Goal: Task Accomplishment & Management: Manage account settings

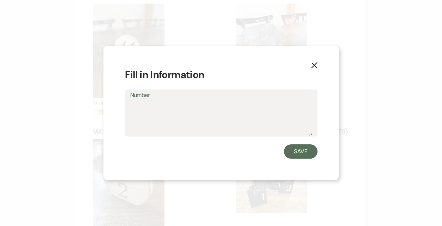
click at [317, 65] on icon "X" at bounding box center [314, 65] width 6 height 6
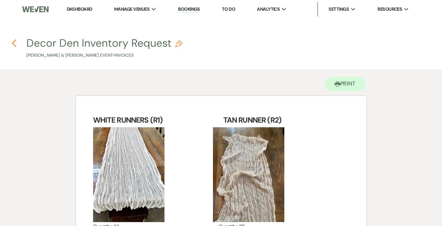
click at [13, 42] on use "button" at bounding box center [14, 43] width 5 height 8
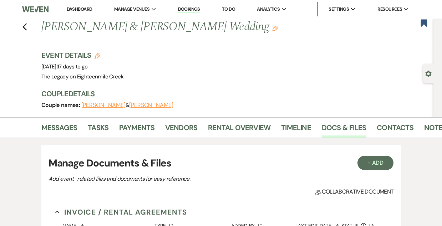
click at [79, 10] on link "Dashboard" at bounding box center [80, 9] width 26 height 6
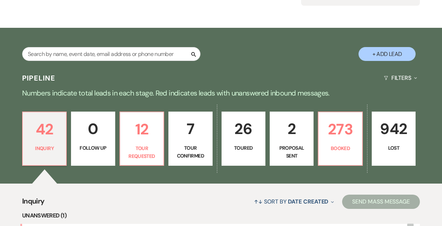
scroll to position [91, 0]
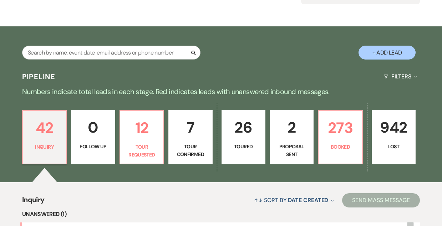
click at [243, 137] on p "26" at bounding box center [243, 128] width 35 height 24
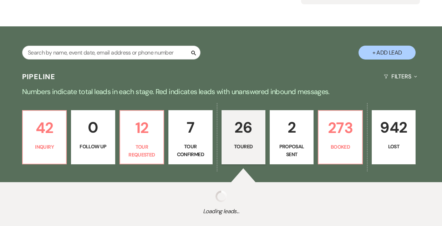
select select "5"
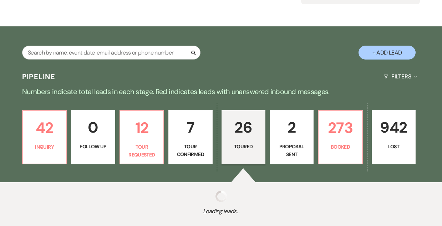
select select "5"
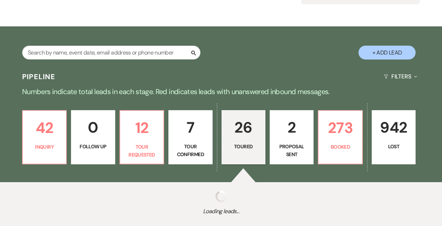
select select "5"
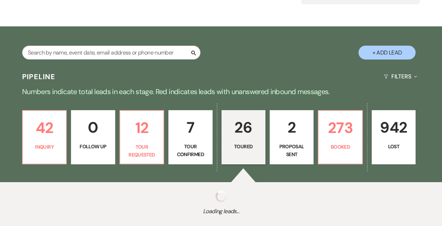
select select "5"
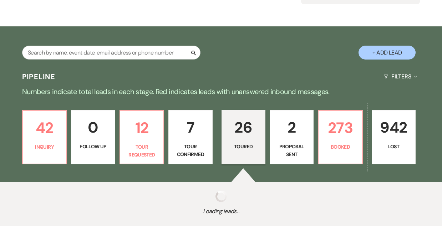
select select "5"
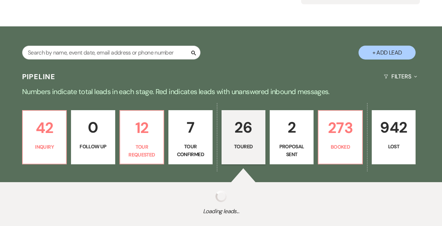
select select "5"
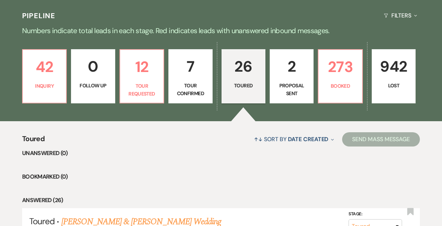
scroll to position [122, 0]
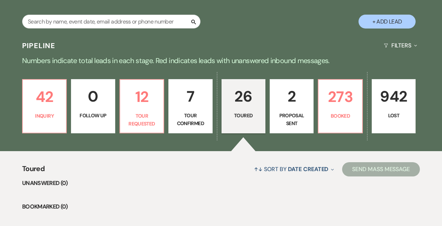
click at [191, 121] on p "Tour Confirmed" at bounding box center [190, 120] width 35 height 16
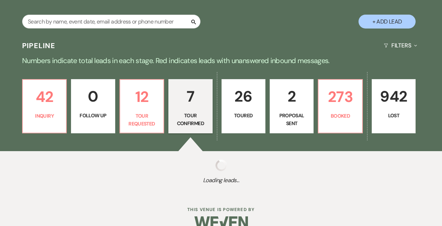
select select "4"
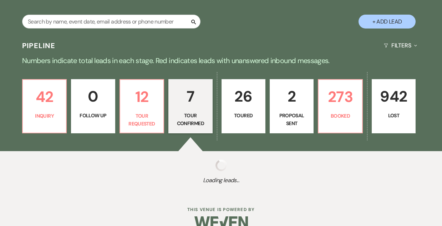
select select "4"
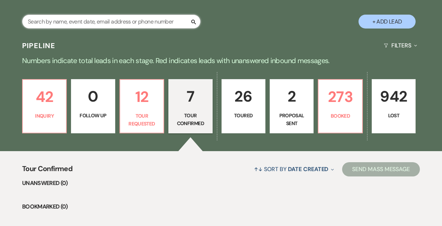
click at [94, 27] on input "text" at bounding box center [111, 22] width 178 height 14
type input "dom"
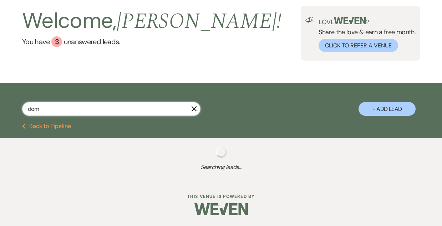
scroll to position [122, 0]
select select "2"
select select "8"
select select "6"
select select "8"
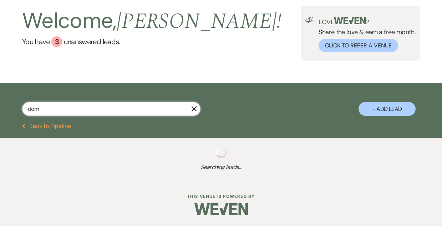
select select "6"
select select "8"
select select "1"
select select "8"
select select "5"
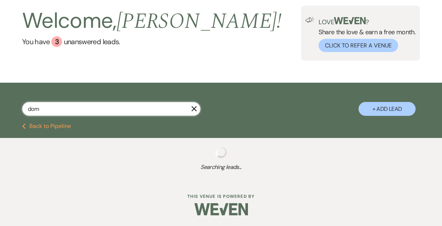
select select "8"
select select "7"
select select "8"
select select "9"
select select "8"
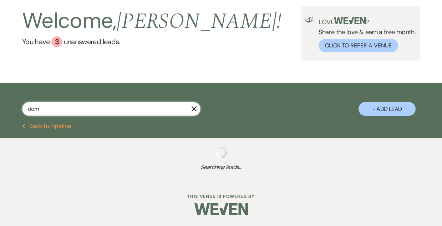
select select "8"
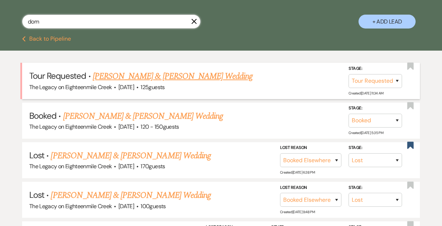
type input "dom"
click at [141, 77] on link "Dominic Vogel & Ben Rockafellow's Wedding" at bounding box center [173, 76] width 160 height 13
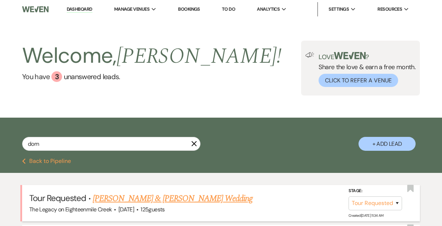
select select "2"
select select "5"
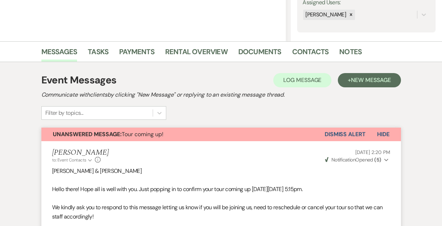
scroll to position [137, 0]
click at [348, 133] on button "Dismiss Alert" at bounding box center [345, 135] width 41 height 14
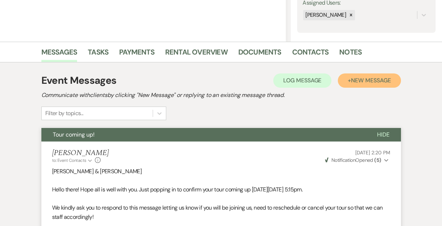
click at [356, 81] on span "New Message" at bounding box center [371, 80] width 40 height 7
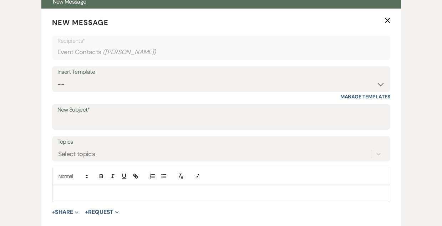
scroll to position [271, 0]
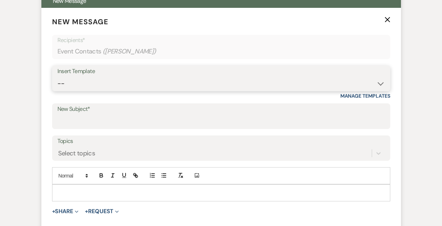
click at [175, 86] on select "-- Inquiry Follow Up- Just checking in :) Tour Date/Time Confirmation Proposal …" at bounding box center [221, 84] width 328 height 14
select select "2326"
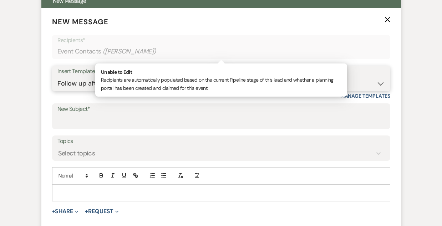
type input "GREAT TO MEET YOU!"
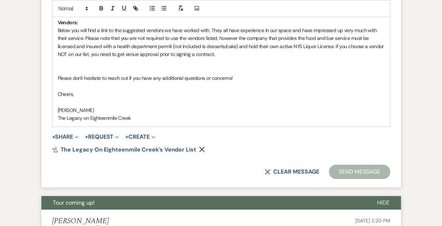
scroll to position [602, 0]
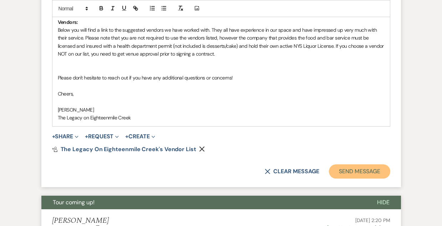
click at [353, 173] on button "Send Message" at bounding box center [359, 172] width 61 height 14
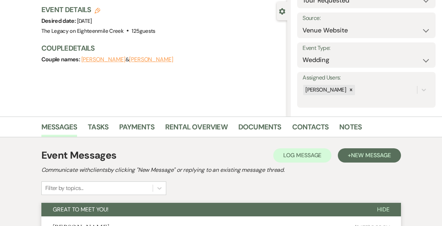
scroll to position [0, 0]
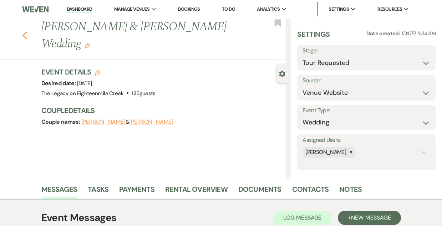
click at [22, 34] on icon "Previous" at bounding box center [24, 35] width 5 height 9
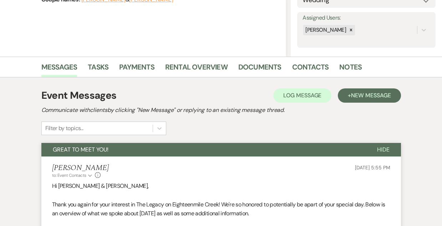
select select "2"
select select "8"
select select "6"
select select "8"
select select "6"
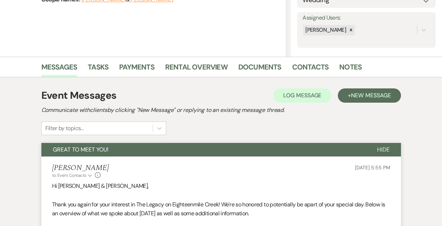
select select "8"
select select "1"
select select "8"
select select "5"
select select "8"
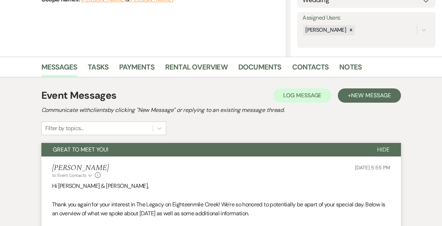
select select "7"
select select "8"
select select "9"
select select "8"
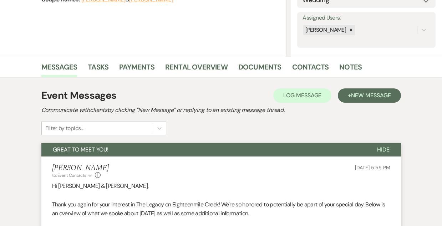
select select "8"
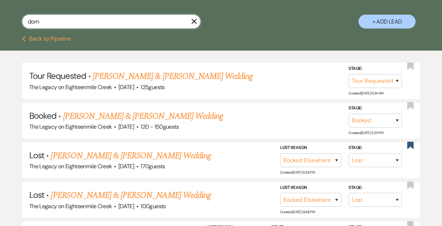
click at [49, 24] on input "dom" at bounding box center [111, 22] width 178 height 14
type input "d"
type input "grace"
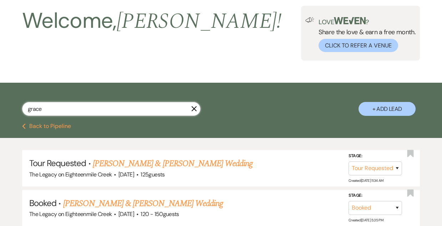
select select "4"
select select "8"
select select "10"
select select "8"
select select "5"
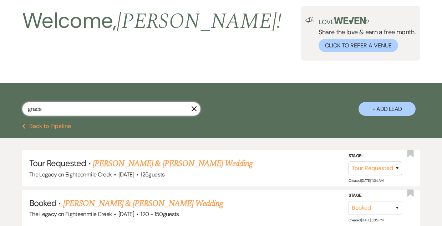
select select "8"
select select "5"
select select "8"
select select "6"
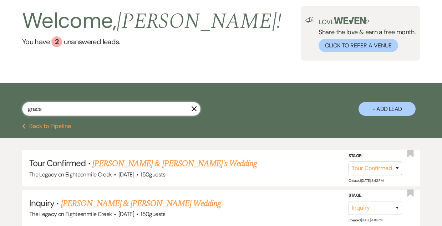
scroll to position [122, 0]
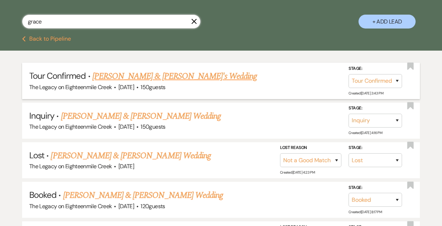
type input "grace"
click at [145, 75] on link "Terence & Grace's Wedding" at bounding box center [174, 76] width 165 height 13
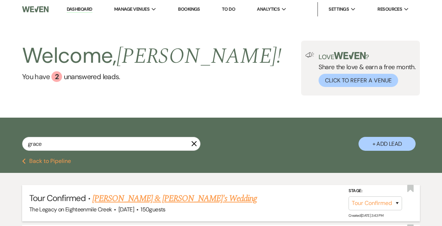
select select "4"
select select "5"
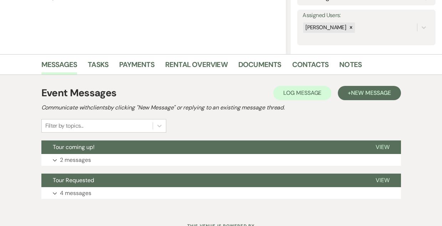
scroll to position [155, 0]
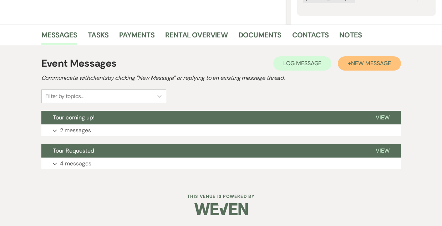
click at [364, 66] on span "New Message" at bounding box center [371, 63] width 40 height 7
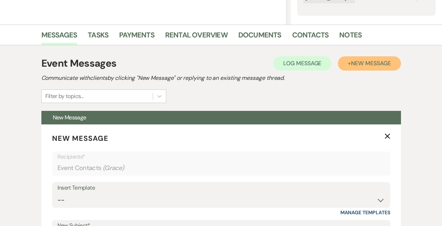
scroll to position [341, 0]
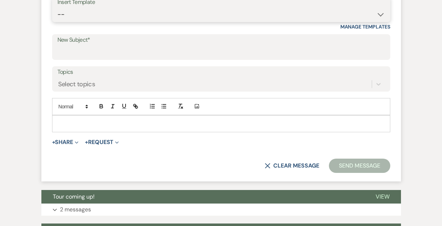
click at [167, 17] on select "-- Inquiry Follow Up- Just checking in :) Tour Date/Time Confirmation Proposal …" at bounding box center [221, 14] width 328 height 14
select select "2326"
type input "GREAT TO MEET YOU!"
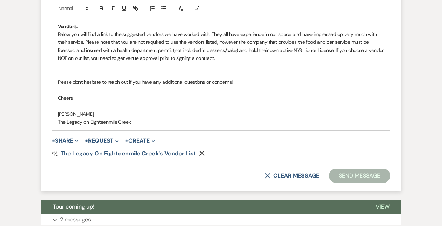
scroll to position [599, 0]
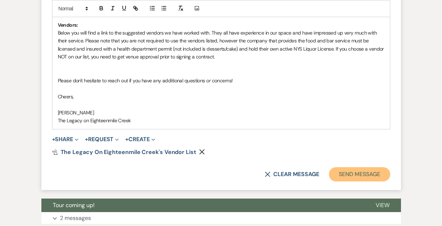
click at [352, 174] on button "Send Message" at bounding box center [359, 174] width 61 height 14
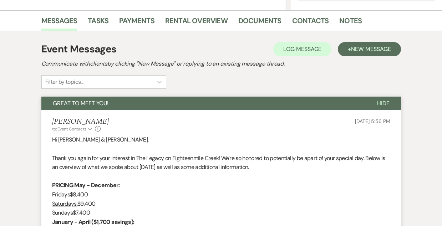
scroll to position [0, 0]
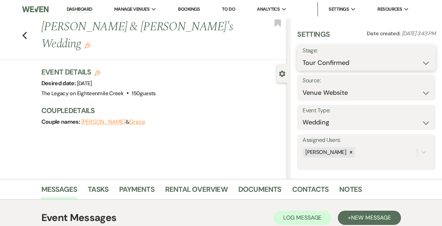
click at [349, 64] on select "Inquiry Follow Up Tour Requested Tour Confirmed Toured Proposal Sent Booked Lost" at bounding box center [367, 63] width 128 height 14
select select "5"
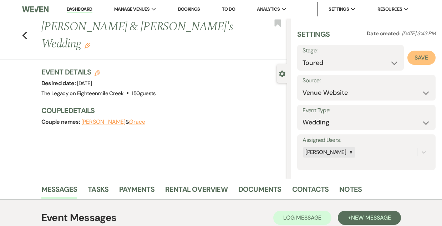
click at [419, 54] on button "Save" at bounding box center [422, 58] width 28 height 14
click at [22, 31] on icon "Previous" at bounding box center [24, 35] width 5 height 9
select select "5"
select select "8"
select select "10"
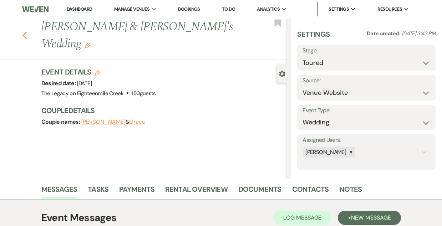
select select "8"
select select "5"
select select "8"
select select "5"
select select "8"
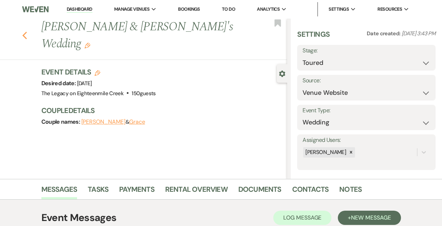
select select "6"
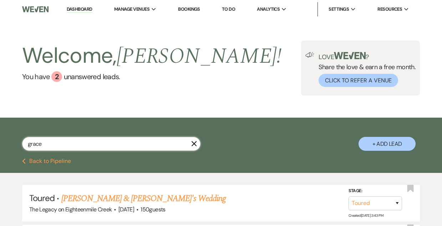
click at [56, 146] on input "grace" at bounding box center [111, 144] width 178 height 14
type input "g"
type input "dom"
select select "2"
select select "8"
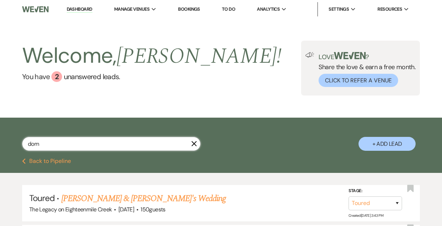
select select "6"
select select "8"
select select "6"
select select "8"
select select "1"
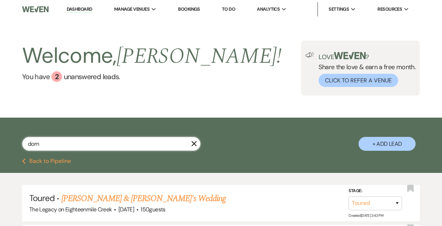
select select "8"
select select "5"
select select "8"
select select "7"
select select "8"
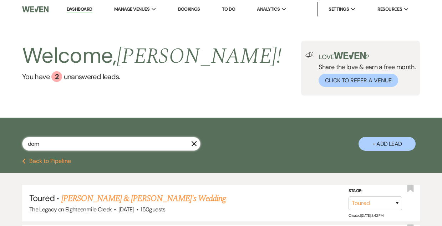
select select "9"
select select "8"
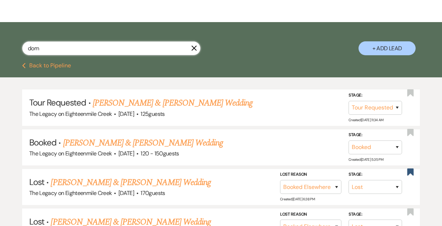
scroll to position [96, 0]
type input "dom"
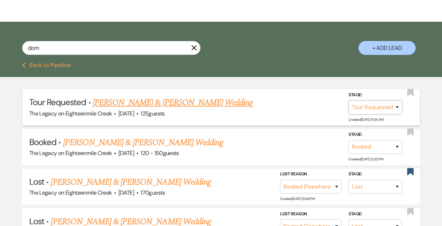
click at [383, 110] on select "Inquiry Follow Up Tour Requested Tour Confirmed Toured Proposal Sent Booked Lost" at bounding box center [376, 108] width 54 height 14
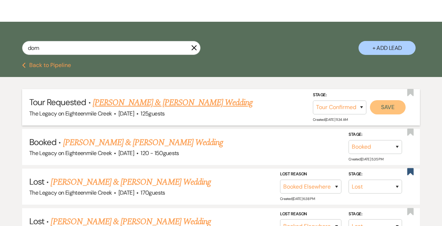
click at [389, 110] on button "Save" at bounding box center [388, 107] width 36 height 14
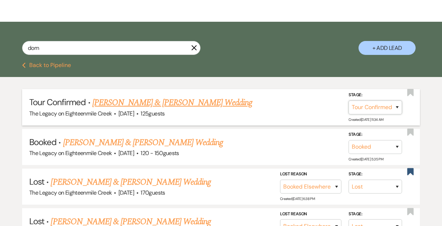
click at [364, 107] on select "Inquiry Follow Up Tour Requested Tour Confirmed Toured Proposal Sent Booked Lost" at bounding box center [376, 108] width 54 height 14
select select "5"
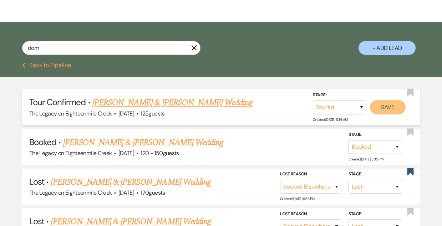
click at [388, 105] on button "Save" at bounding box center [388, 107] width 36 height 14
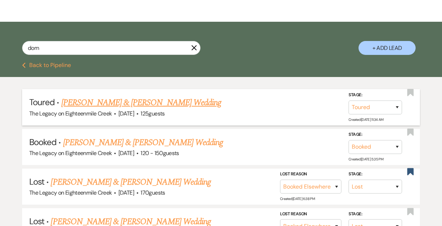
scroll to position [0, 0]
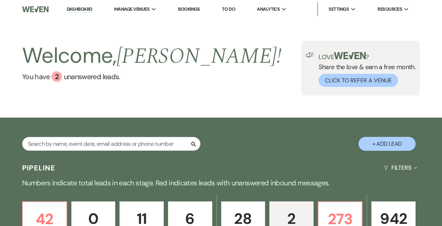
select select "6"
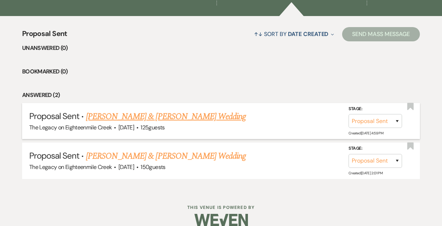
click at [170, 117] on link "[PERSON_NAME] & [PERSON_NAME] Wedding" at bounding box center [166, 116] width 160 height 13
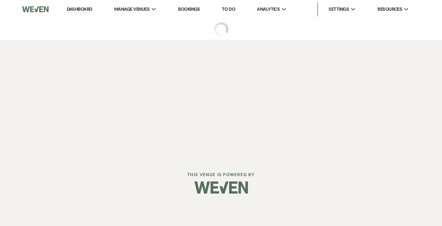
select select "6"
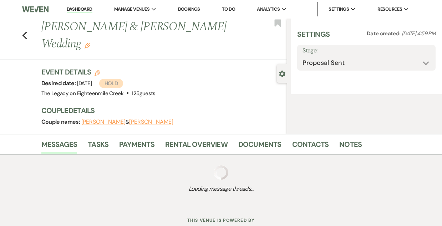
select select "5"
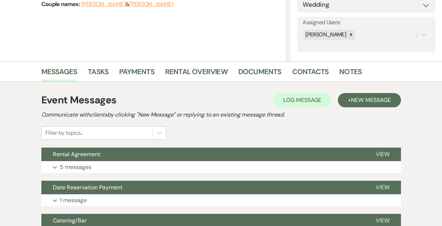
scroll to position [117, 0]
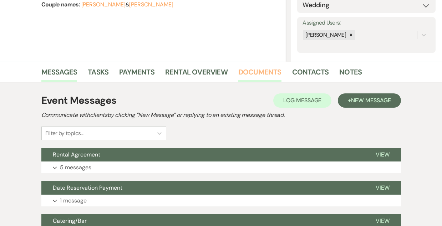
click at [251, 76] on link "Documents" at bounding box center [259, 74] width 43 height 16
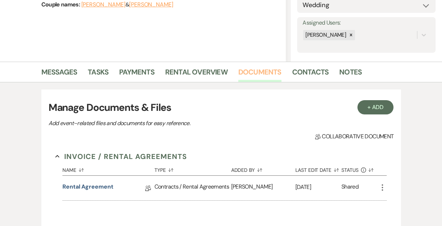
scroll to position [232, 0]
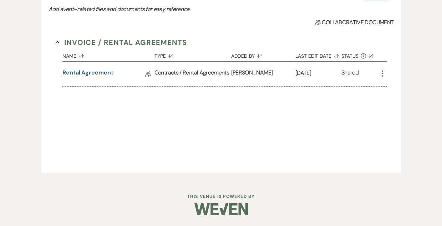
click at [85, 73] on link "Rental Agreement" at bounding box center [87, 74] width 51 height 11
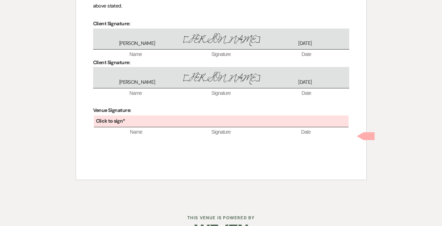
scroll to position [2355, 0]
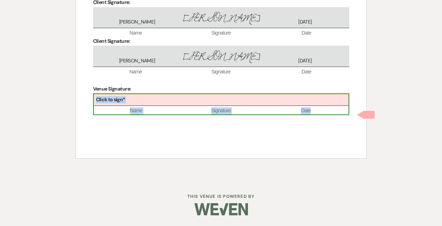
click at [171, 106] on div "Click to sign*" at bounding box center [221, 100] width 255 height 12
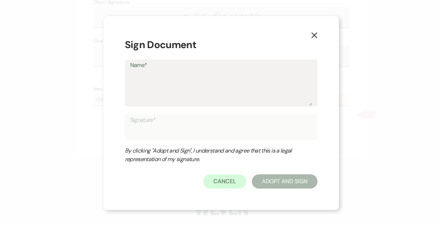
type textarea "B"
type input "B"
type textarea "Br"
type input "Br"
type textarea "Bri"
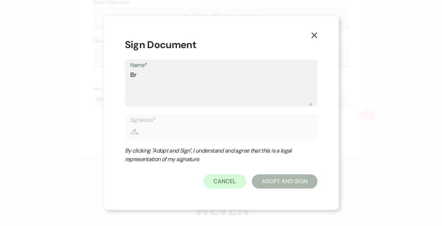
type input "Bri"
type textarea "Brid"
type input "Brid"
type textarea "Bridg"
type input "Bridg"
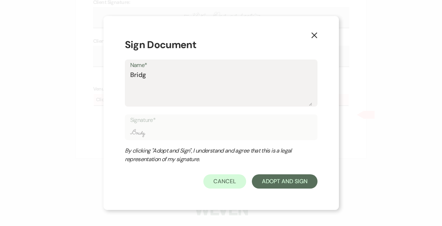
type textarea "Bridge"
type input "Bridge"
type textarea "[PERSON_NAME]"
type input "[PERSON_NAME]"
type textarea "[PERSON_NAME]"
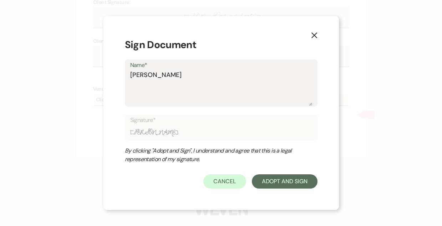
type input "[PERSON_NAME]"
type textarea "[PERSON_NAME]"
type input "[PERSON_NAME]"
type textarea "[PERSON_NAME]"
type input "[PERSON_NAME]"
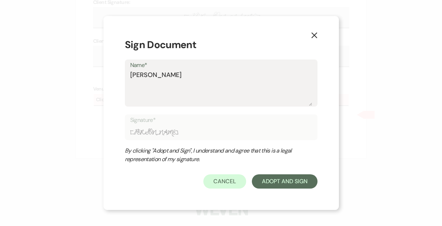
type textarea "[PERSON_NAME]"
type input "[PERSON_NAME]"
type textarea "[PERSON_NAME]"
type input "[PERSON_NAME]"
type textarea "[PERSON_NAME]"
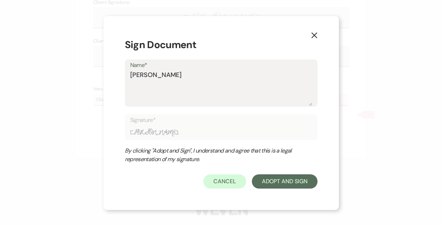
type input "[PERSON_NAME]"
type textarea "[PERSON_NAME]"
type input "[PERSON_NAME]"
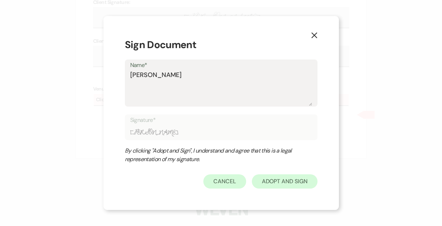
type textarea "[PERSON_NAME]"
click at [274, 185] on button "Adopt And Sign" at bounding box center [285, 182] width 66 height 14
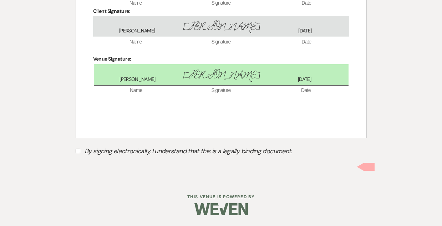
scroll to position [2401, 0]
click at [78, 152] on input "By signing electronically, I understand that this is a legally binding document." at bounding box center [78, 151] width 5 height 5
checkbox input "true"
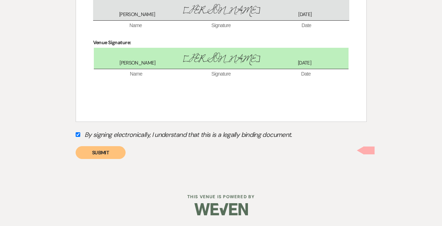
click at [88, 159] on button "Submit" at bounding box center [101, 152] width 50 height 13
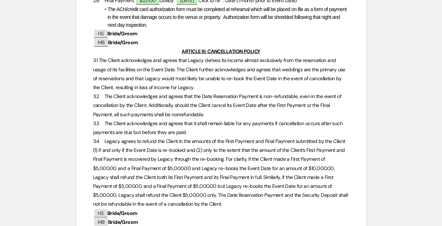
scroll to position [0, 0]
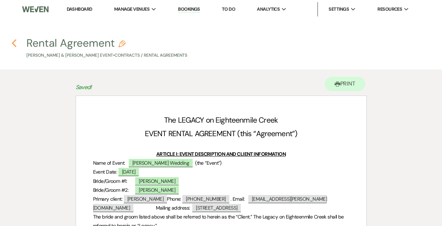
click at [15, 43] on icon "Previous" at bounding box center [13, 43] width 5 height 9
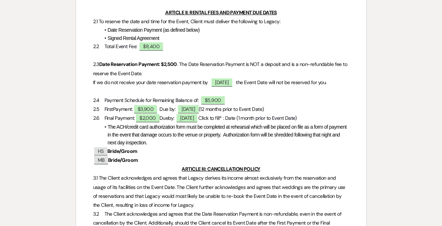
select select "6"
select select "5"
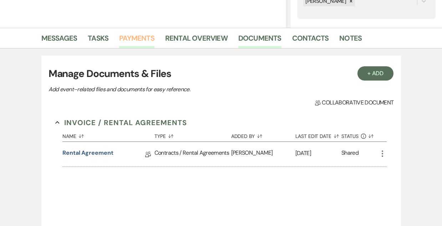
click at [136, 37] on link "Payments" at bounding box center [136, 40] width 35 height 16
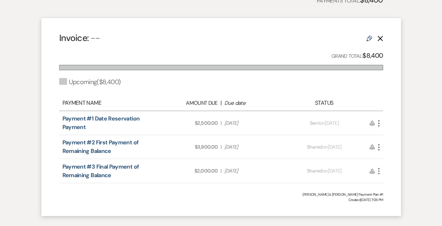
scroll to position [253, 0]
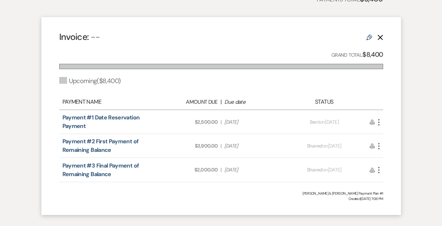
click at [378, 120] on icon "More" at bounding box center [379, 122] width 9 height 9
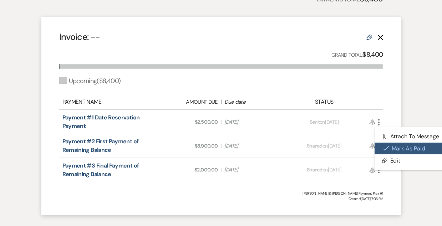
click at [397, 147] on button "Check [PERSON_NAME] [PERSON_NAME] as Paid" at bounding box center [411, 149] width 72 height 12
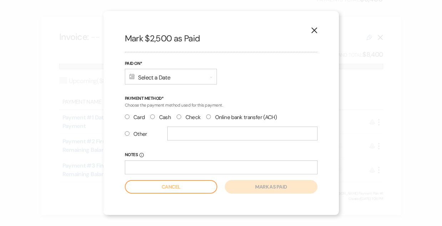
click at [158, 79] on div "Calendar Select a Date Expand" at bounding box center [171, 77] width 92 height 16
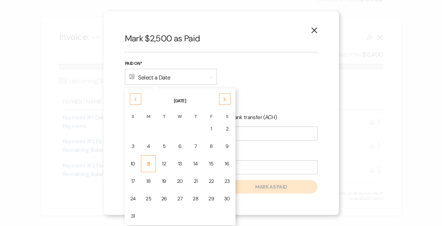
click at [148, 165] on div "11" at bounding box center [149, 163] width 6 height 7
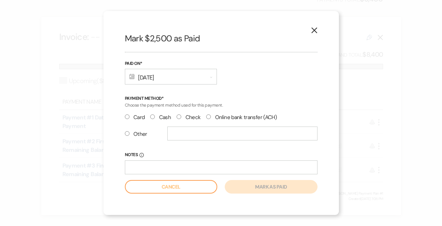
click at [179, 117] on input "Check" at bounding box center [179, 117] width 5 height 5
radio input "true"
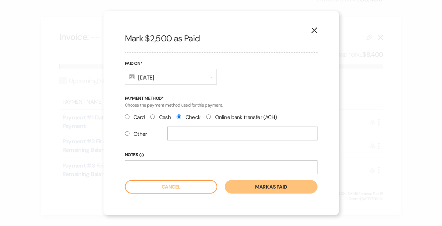
click at [273, 195] on div "X Mark $2,500 as Paid Paid On* Calendar [DATE] Expand Payment Method* Choose th…" at bounding box center [222, 113] width 236 height 204
click at [269, 188] on button "Mark as paid" at bounding box center [271, 187] width 92 height 14
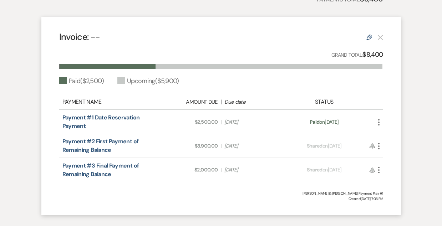
scroll to position [0, 0]
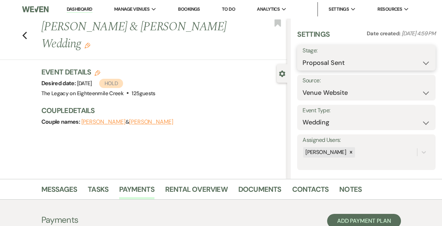
click at [315, 60] on select "Inquiry Follow Up Tour Requested Tour Confirmed Toured Proposal Sent Booked Lost" at bounding box center [367, 63] width 128 height 14
select select "7"
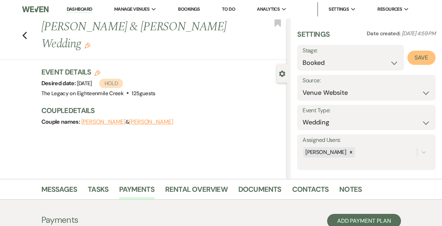
click at [418, 59] on button "Save" at bounding box center [422, 58] width 28 height 14
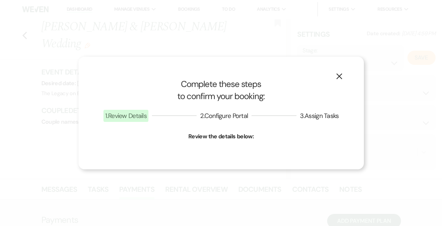
select select "1"
select select "532"
select select "false"
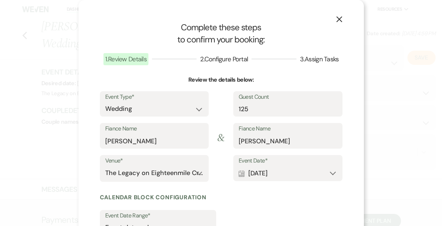
scroll to position [89, 0]
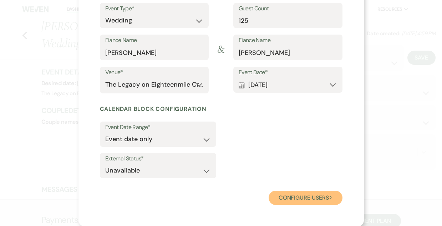
click at [303, 197] on button "Configure users Next" at bounding box center [306, 198] width 74 height 14
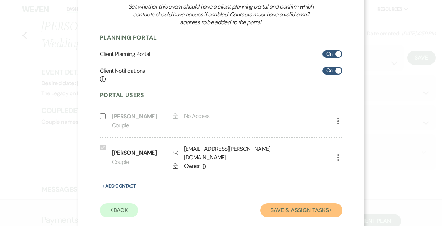
click at [295, 205] on button "Save & Assign Tasks Next" at bounding box center [302, 210] width 82 height 14
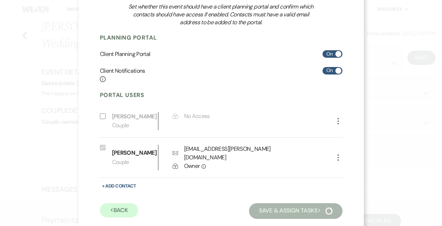
scroll to position [54, 0]
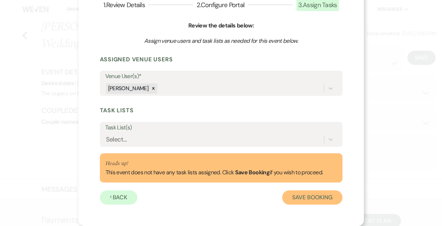
click at [318, 200] on button "Save Booking" at bounding box center [312, 198] width 60 height 14
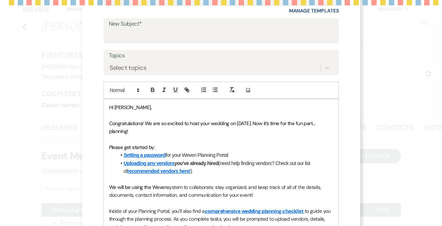
click at [184, 98] on form "Saving draft... Recipients* Planning Portal Users ( [PERSON_NAME] ) Insert Temp…" at bounding box center [222, 162] width 236 height 427
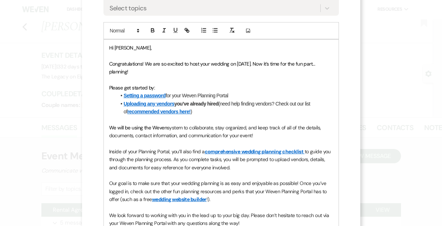
scroll to position [162, 0]
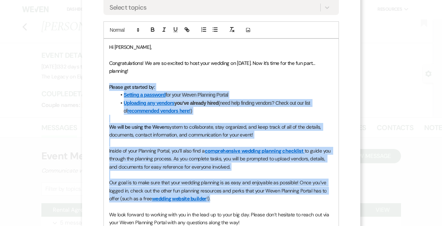
drag, startPoint x: 224, startPoint y: 199, endPoint x: 98, endPoint y: 84, distance: 171.3
click at [98, 84] on div "X Invite To Planning Portal Send a message with a link to this event's Planning…" at bounding box center [221, 87] width 278 height 499
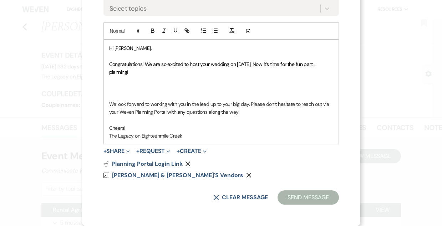
scroll to position [153, 0]
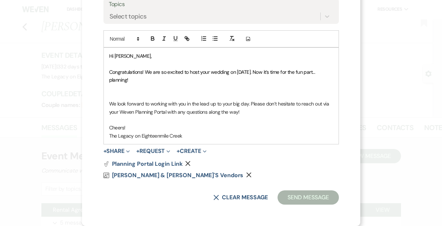
click at [109, 96] on p at bounding box center [221, 96] width 224 height 8
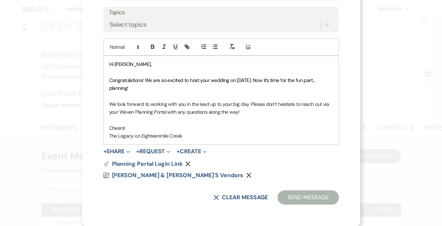
click at [245, 111] on p "We look forward to working with you in the lead up to your big day. Please don’…" at bounding box center [221, 108] width 224 height 16
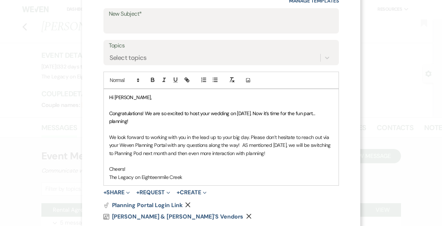
scroll to position [111, 0]
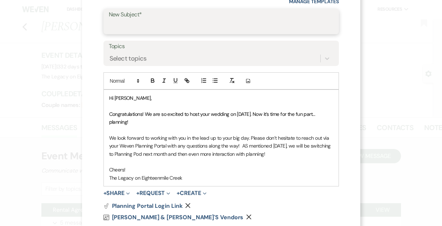
click at [150, 26] on input "New Subject*" at bounding box center [221, 27] width 225 height 14
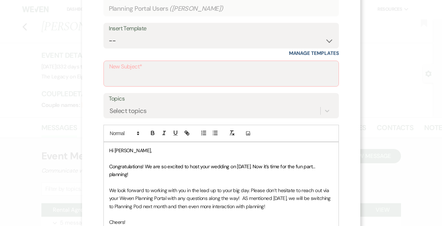
scroll to position [60, 0]
click at [222, 171] on p "Congratulations! We are so excited to host your wedding on [DATE]. Now it’s tim…" at bounding box center [221, 170] width 224 height 16
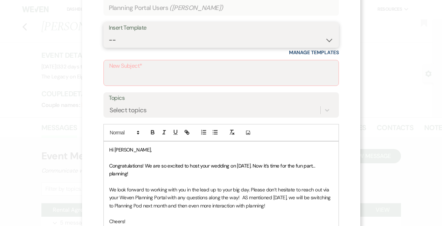
click at [182, 36] on select "-- Inquiry Follow Up- Just checking in :) Tour Date/Time Confirmation Proposal …" at bounding box center [221, 40] width 225 height 14
select select "737"
type input "YOUR VENUE IS OFFICIALLY BOOKED!"
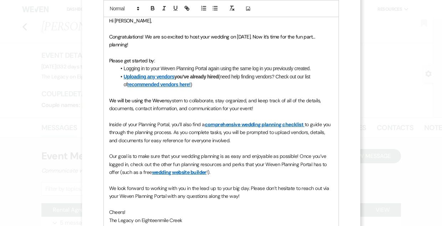
scroll to position [189, 0]
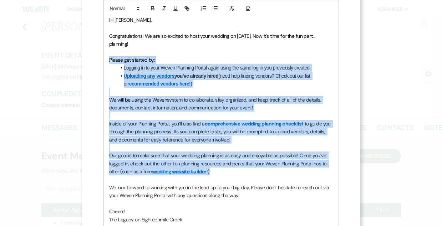
drag, startPoint x: 217, startPoint y: 172, endPoint x: 105, endPoint y: 61, distance: 158.2
click at [105, 61] on div "Hi [PERSON_NAME], Congratulations! We are so excited to host your wedding on [D…" at bounding box center [221, 120] width 235 height 216
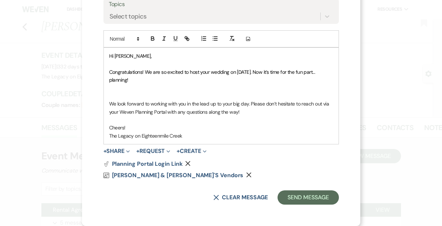
scroll to position [145, 0]
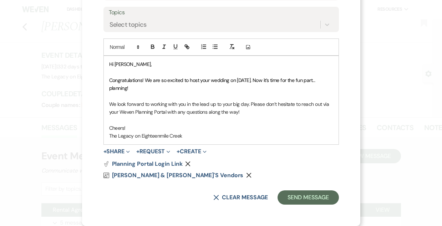
click at [247, 108] on p "We look forward to working with you in the lead up to your big day. Please don’…" at bounding box center [221, 108] width 224 height 16
click at [242, 110] on p "We look forward to working with you in the lead up to your big day. Please don’…" at bounding box center [221, 108] width 224 height 16
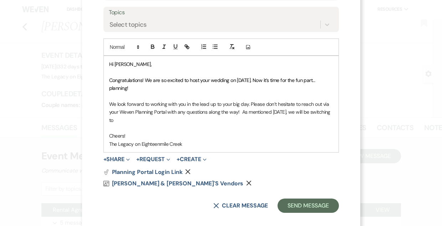
scroll to position [153, 0]
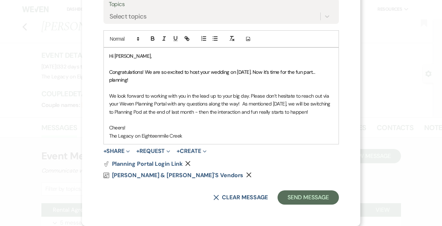
click at [136, 129] on p "Cheers!" at bounding box center [221, 128] width 224 height 8
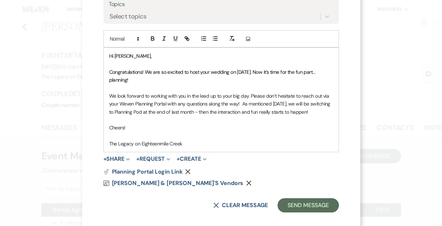
scroll to position [161, 0]
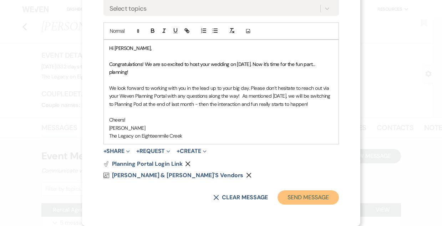
click at [303, 198] on button "Send Message" at bounding box center [308, 198] width 61 height 14
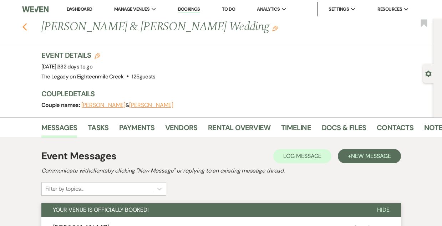
click at [24, 25] on use "button" at bounding box center [24, 27] width 5 height 8
select select "6"
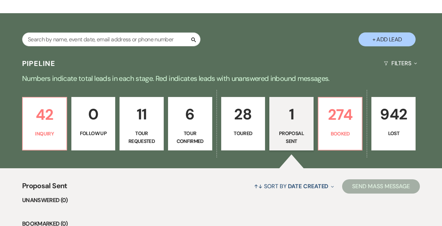
scroll to position [106, 0]
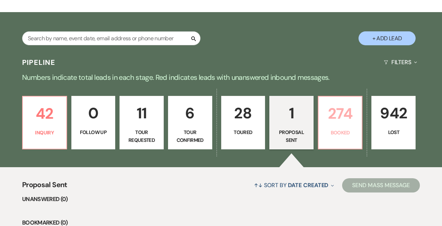
click at [344, 127] on link "274 Booked" at bounding box center [340, 123] width 45 height 54
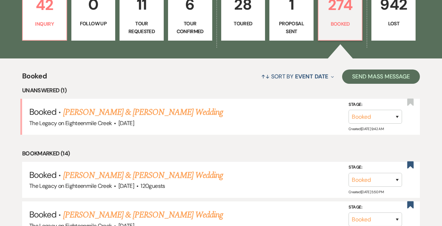
scroll to position [215, 0]
